Goal: Task Accomplishment & Management: Manage account settings

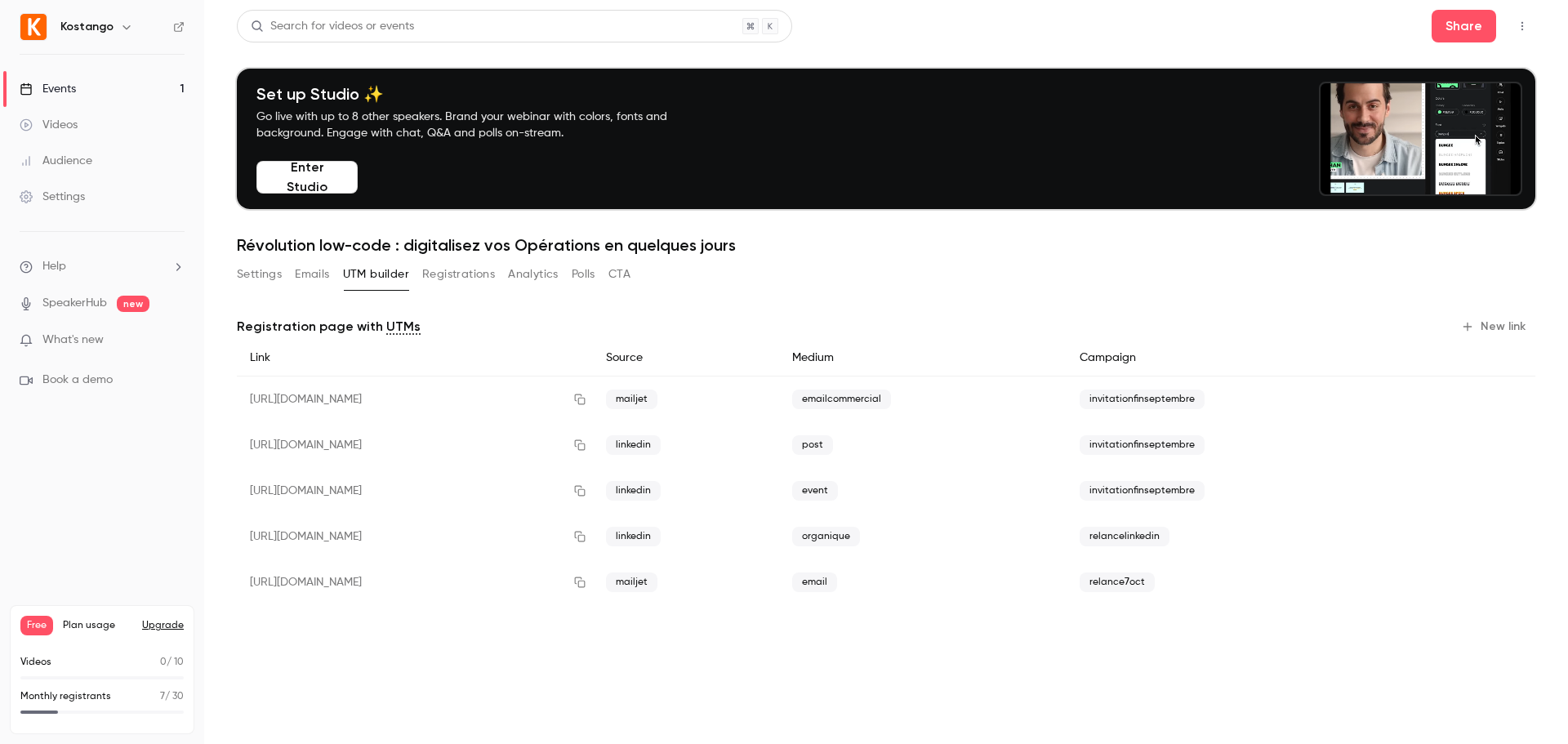
click at [463, 278] on button "Registrations" at bounding box center [458, 274] width 72 height 26
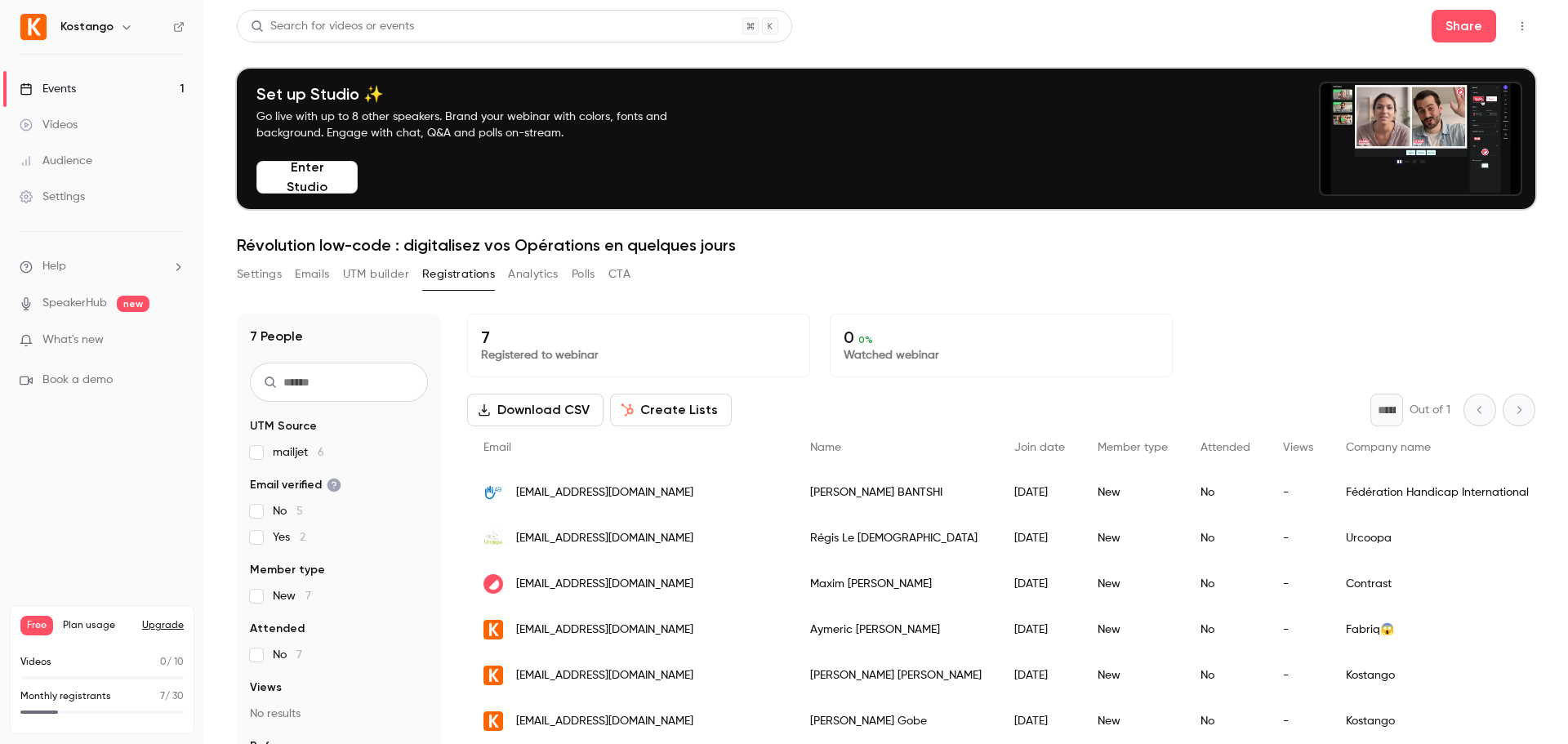
click at [260, 280] on button "Settings" at bounding box center [259, 274] width 45 height 26
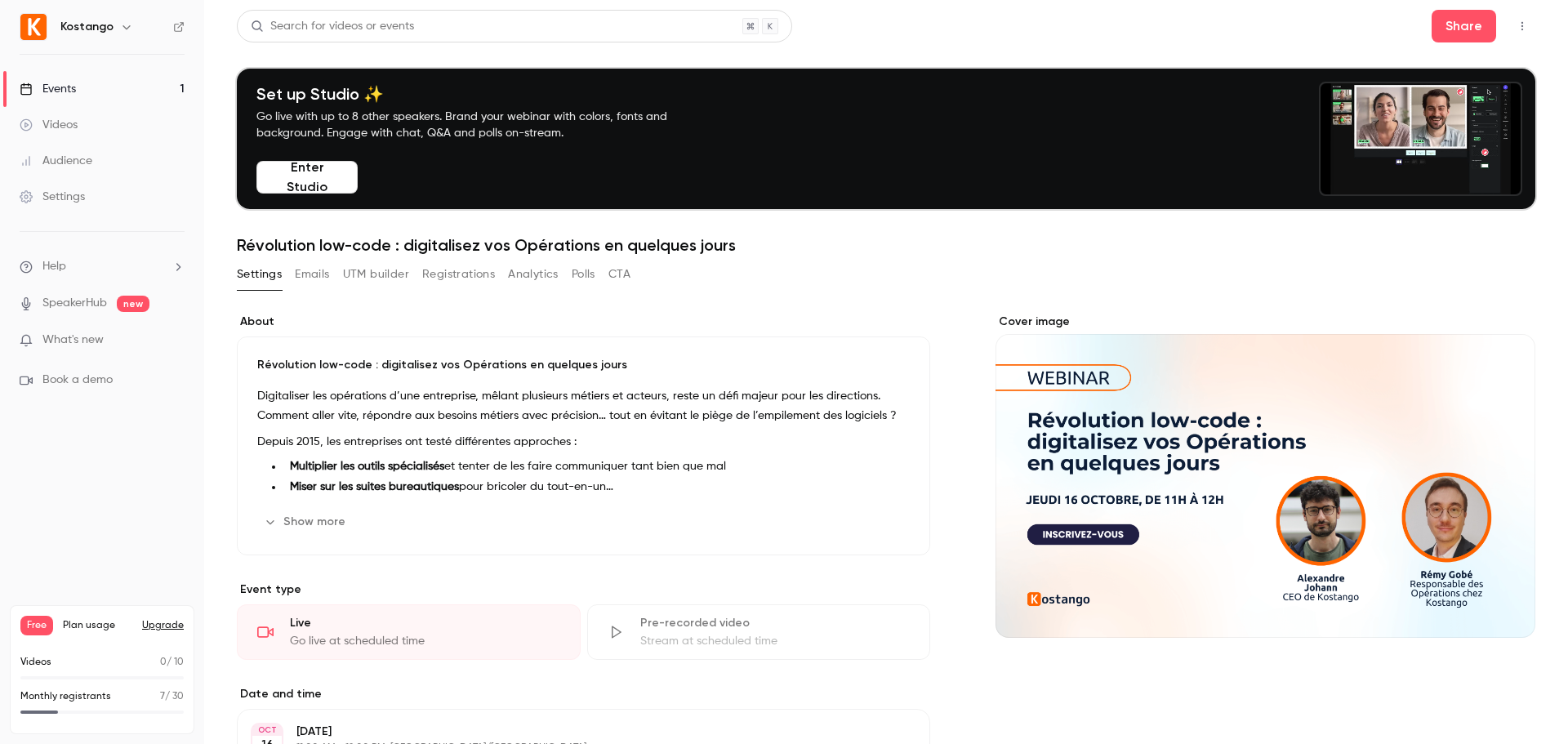
click at [294, 279] on div "Settings Emails UTM builder Registrations Analytics Polls CTA" at bounding box center [434, 274] width 394 height 26
click at [320, 279] on button "Emails" at bounding box center [312, 274] width 34 height 26
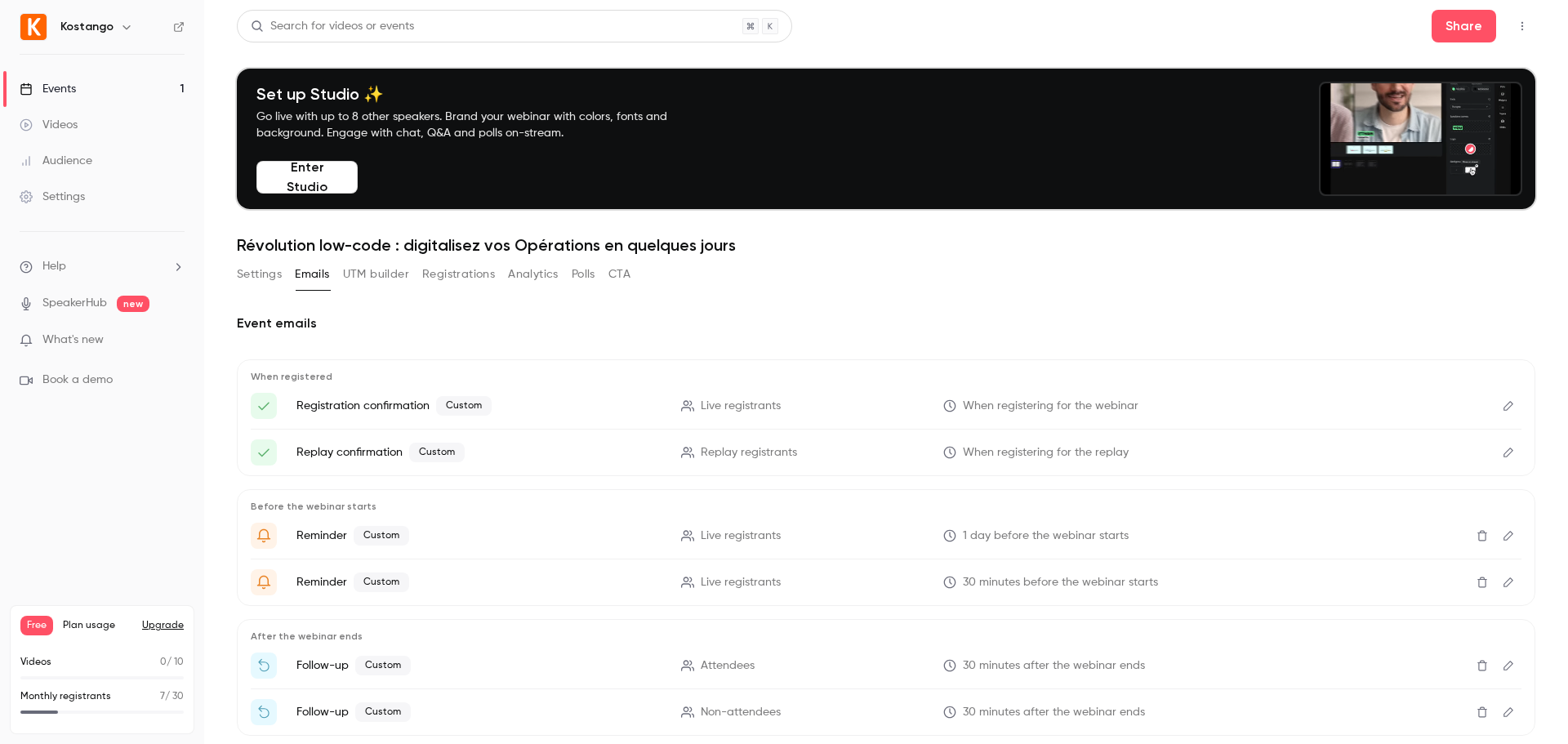
click at [391, 282] on button "UTM builder" at bounding box center [377, 274] width 66 height 26
